Goal: Information Seeking & Learning: Find specific fact

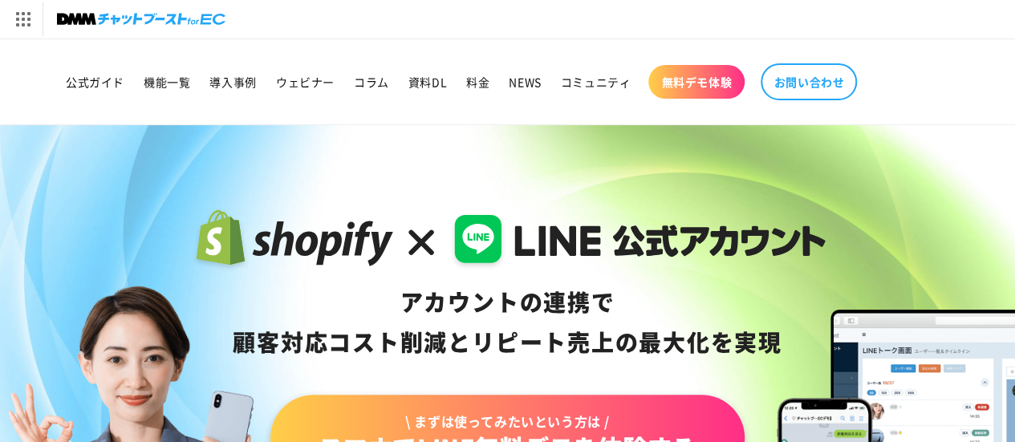
click at [898, 254] on div "アカウントの連携で 顧客対応コスト削減と リピート売上の 最大化を実現 \ まずは使ってみたいという方は / スマホでLINE無料デモを体験する 資料ダウンロ…" at bounding box center [507, 379] width 1015 height 509
click at [93, 18] on img at bounding box center [141, 19] width 168 height 22
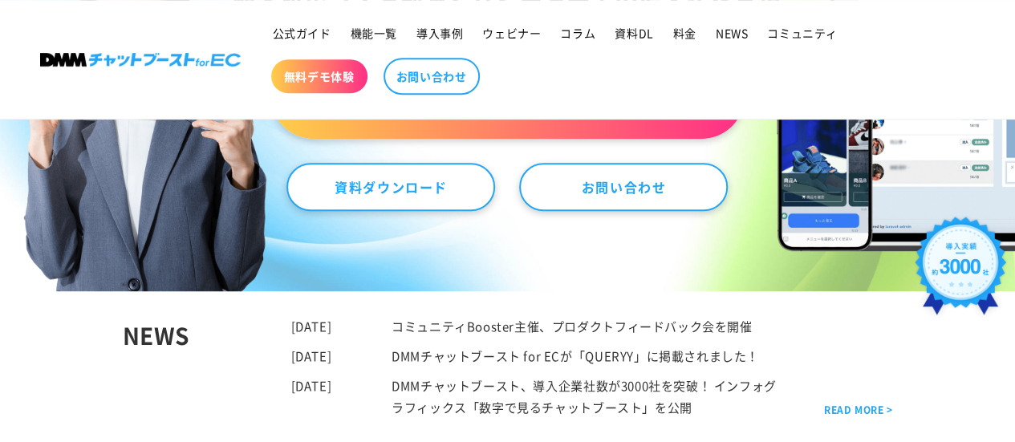
scroll to position [642, 0]
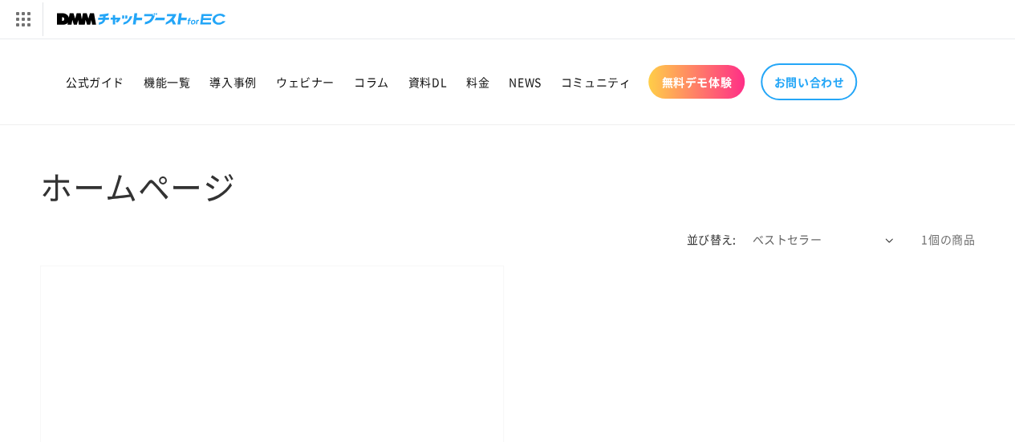
click at [95, 23] on img at bounding box center [141, 19] width 168 height 22
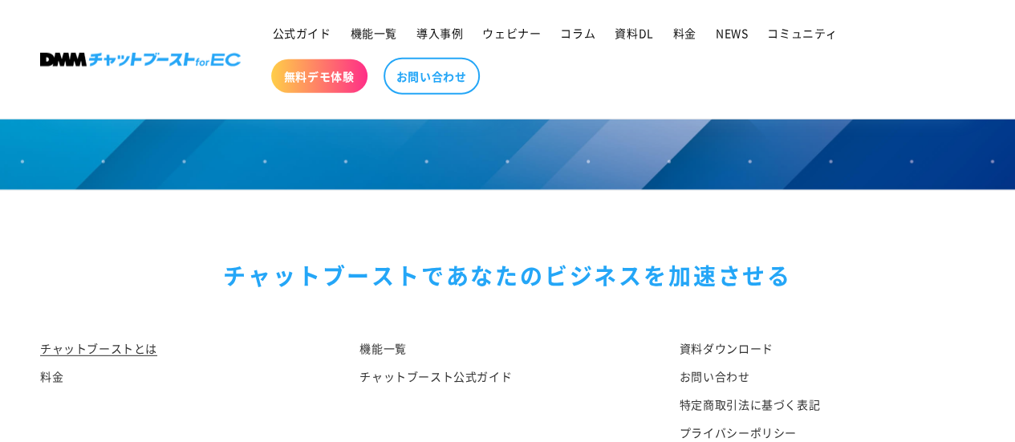
scroll to position [8353, 0]
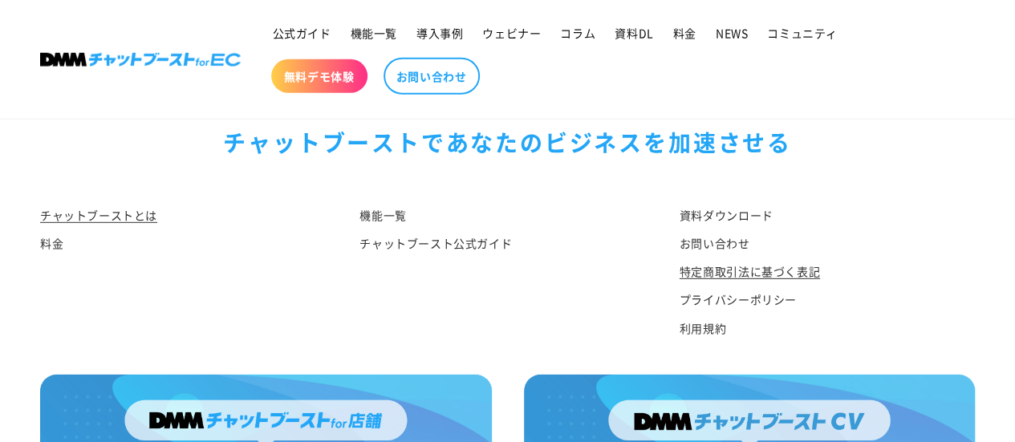
click at [778, 286] on link "特定商取引法に基づく表記" at bounding box center [750, 272] width 140 height 28
